Goal: Transaction & Acquisition: Book appointment/travel/reservation

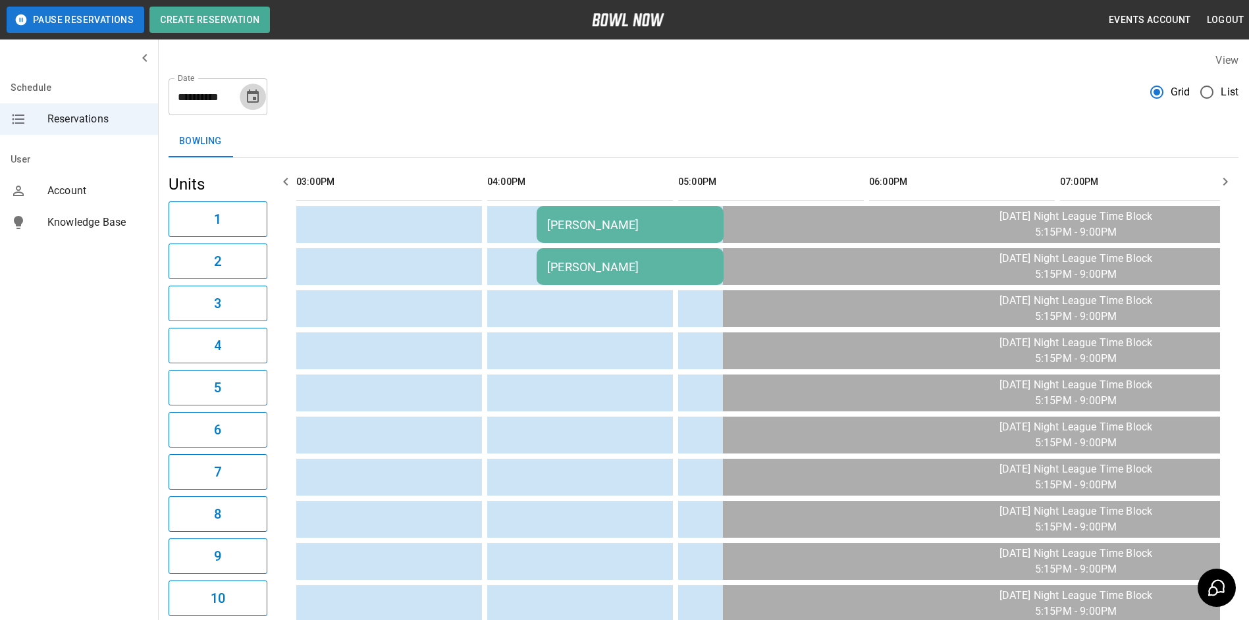
click at [253, 95] on icon "Choose date, selected date is Sep 11, 2025" at bounding box center [253, 97] width 16 height 16
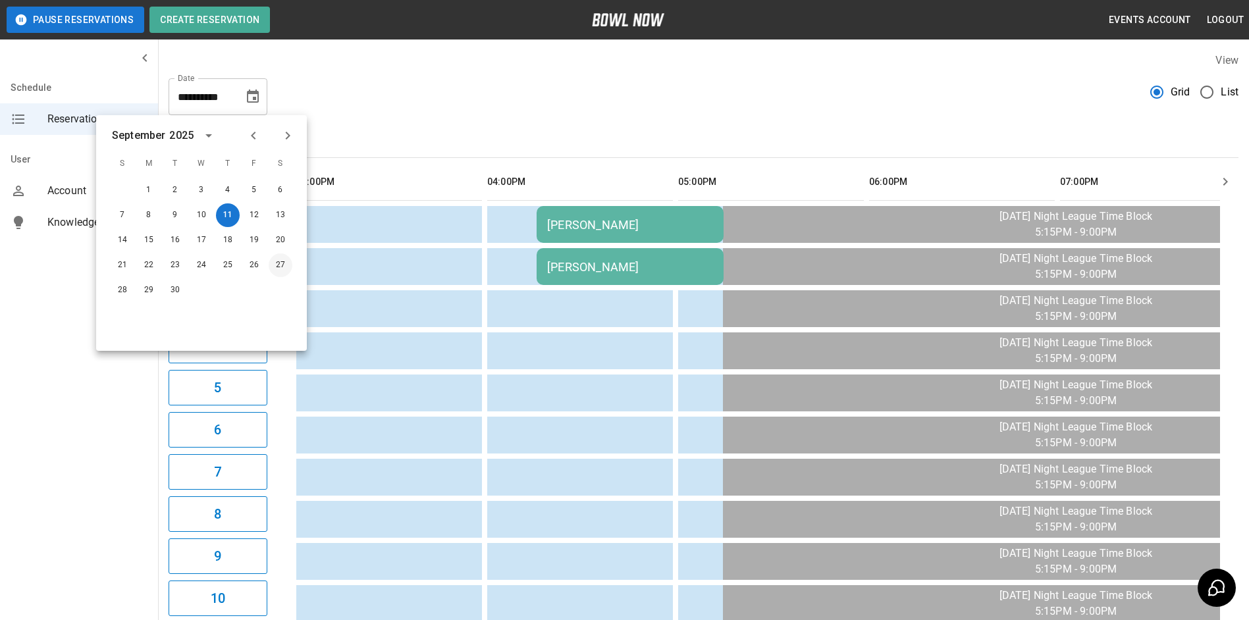
click at [280, 265] on button "27" at bounding box center [281, 265] width 24 height 24
type input "**********"
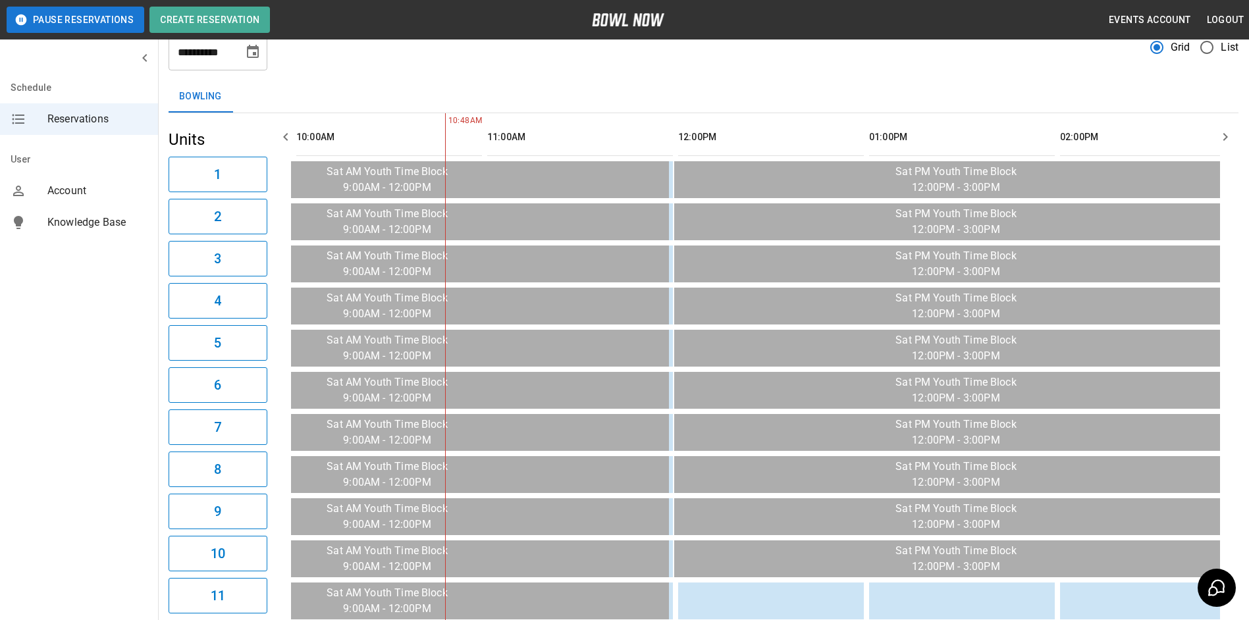
scroll to position [53, 0]
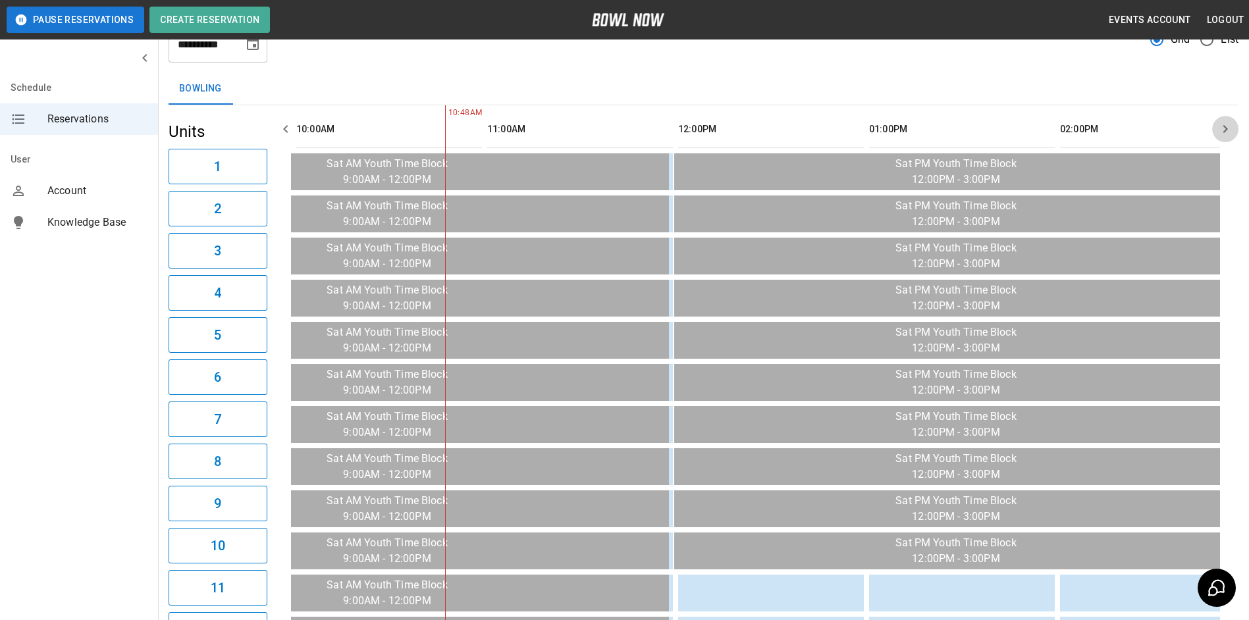
click at [1222, 130] on icon "button" at bounding box center [1225, 129] width 16 height 16
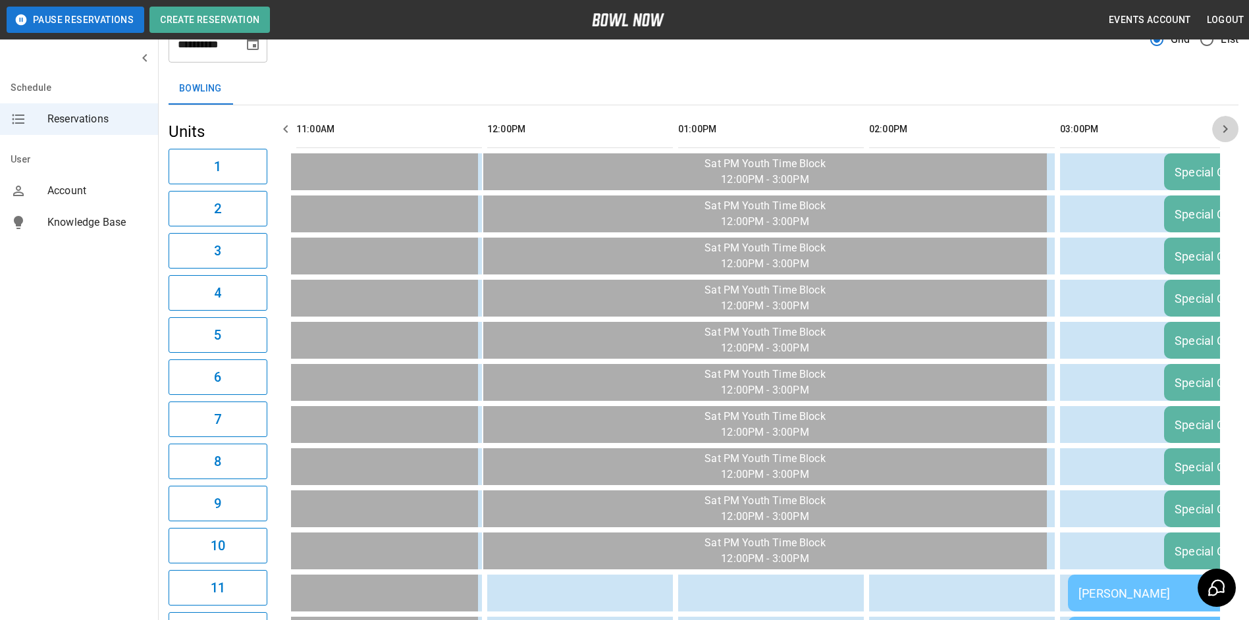
click at [1222, 130] on icon "button" at bounding box center [1225, 129] width 16 height 16
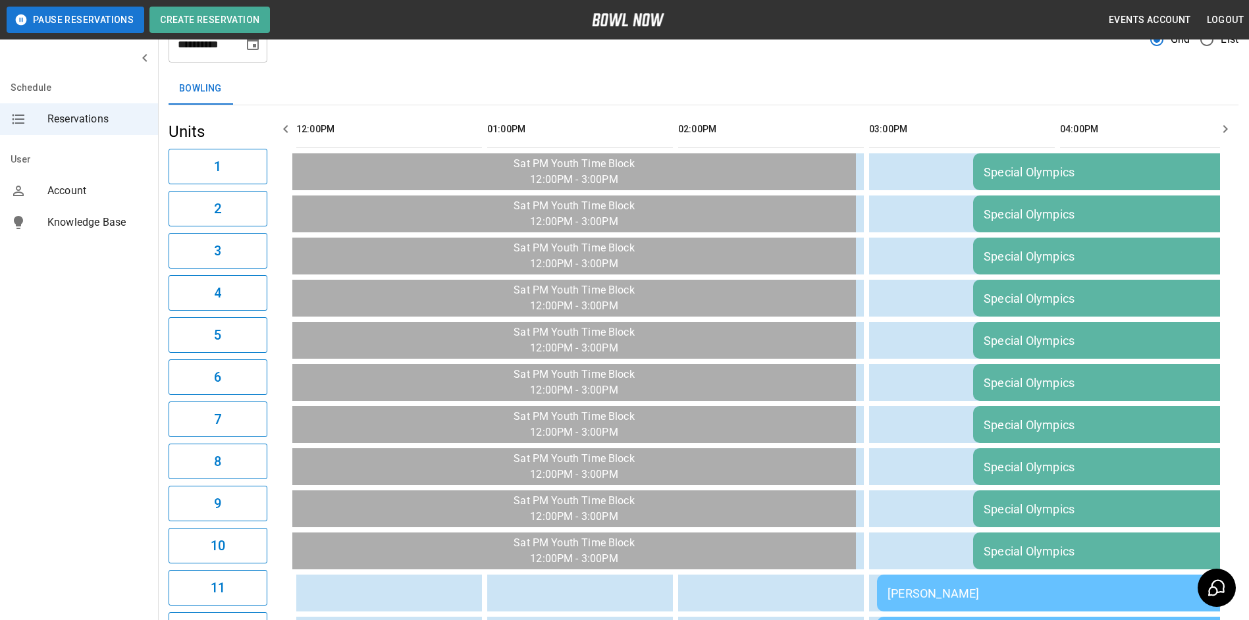
click at [1222, 130] on icon "button" at bounding box center [1225, 129] width 16 height 16
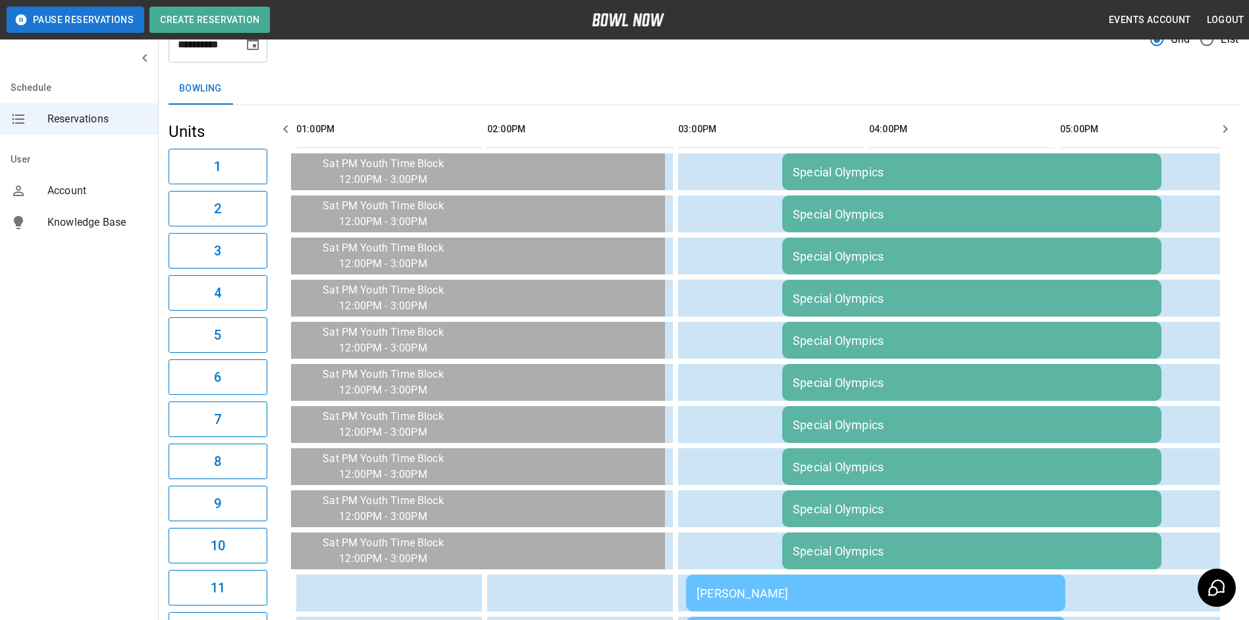
click at [1222, 128] on icon "button" at bounding box center [1225, 129] width 16 height 16
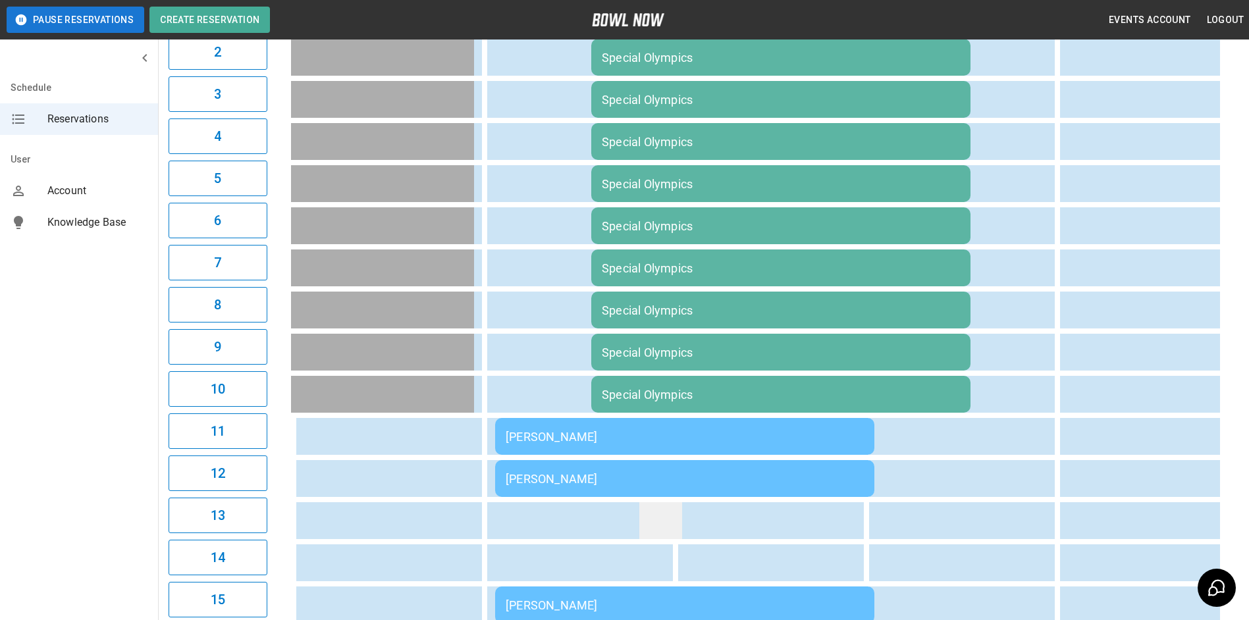
scroll to position [12, 0]
